Goal: Transaction & Acquisition: Download file/media

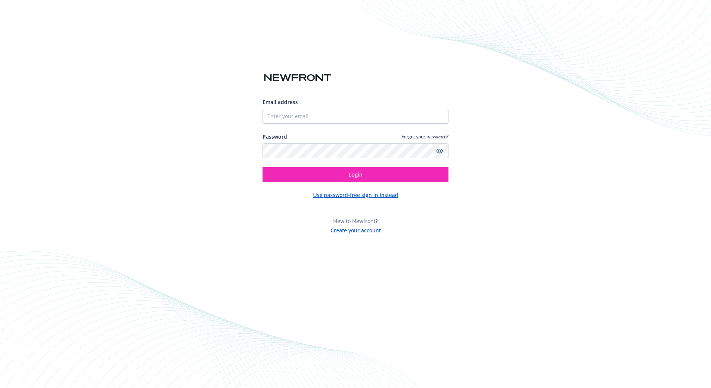
click at [298, 209] on div "Email address Password Forgot your password? Login Use password-free sign in in…" at bounding box center [356, 166] width 186 height 136
click at [448, 278] on div "Email address Password Forgot your password? Login Use password-free sign in in…" at bounding box center [355, 194] width 711 height 388
click at [330, 118] on input "Email address" at bounding box center [356, 116] width 186 height 15
type input "[EMAIL_ADDRESS][DOMAIN_NAME]"
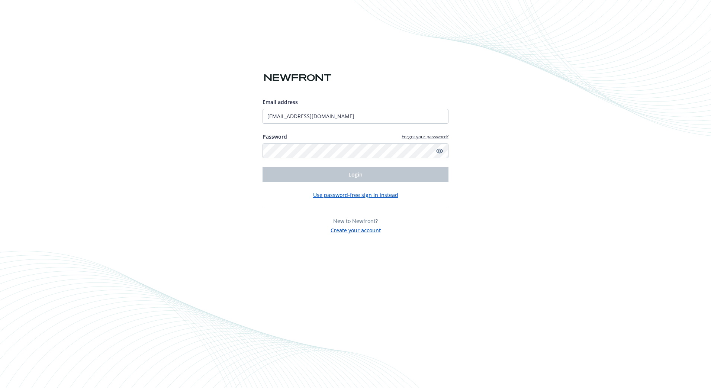
click at [16, 190] on div "Email address [EMAIL_ADDRESS][DOMAIN_NAME] Password Forgot your password? Login…" at bounding box center [355, 194] width 711 height 388
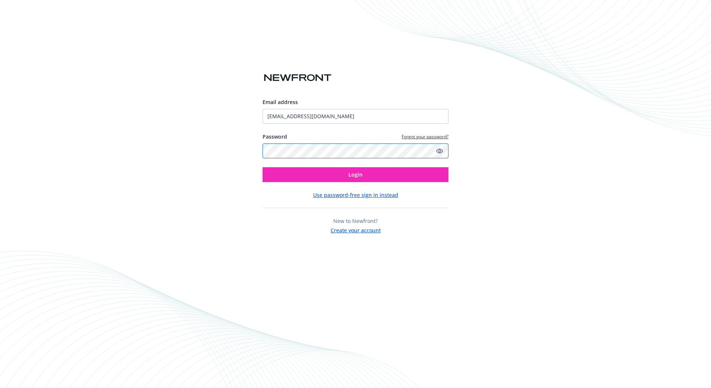
click at [263, 167] on button "Login" at bounding box center [356, 174] width 186 height 15
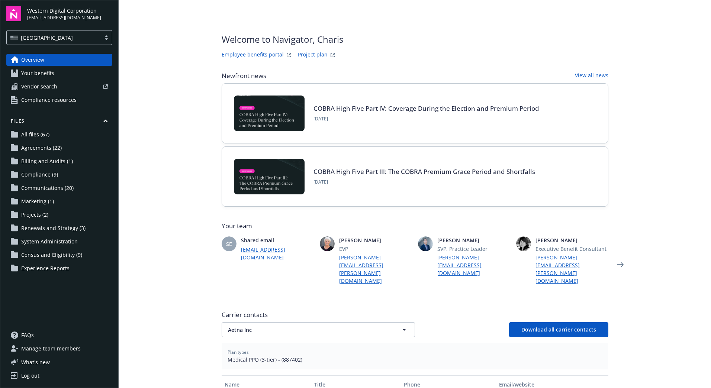
click at [697, 187] on main "Welcome to Navigator , [PERSON_NAME] Employee benefits portal Project plan Newf…" at bounding box center [415, 194] width 592 height 388
click at [127, 296] on main "Welcome to Navigator , [PERSON_NAME] Employee benefits portal Project plan Newf…" at bounding box center [415, 194] width 592 height 388
click at [50, 185] on span "Communications (20)" at bounding box center [47, 188] width 52 height 12
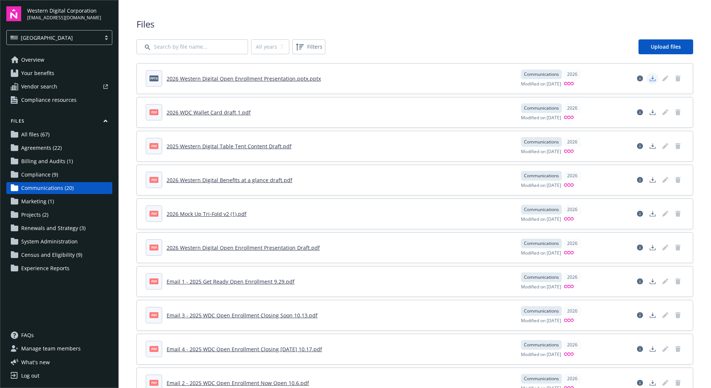
click at [647, 77] on link "Download document" at bounding box center [653, 79] width 12 height 12
click at [704, 328] on div "Files All years 2026 2025 Filters Upload files pptx 2026 Western Digital Open E…" at bounding box center [415, 377] width 592 height 754
